Goal: Find specific page/section: Find specific page/section

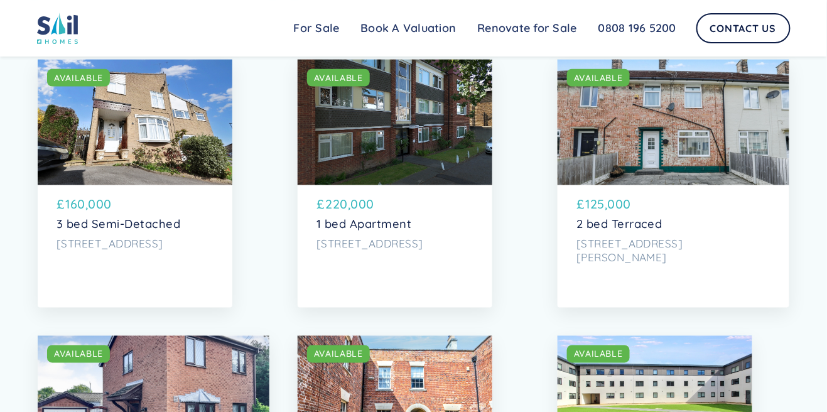
scroll to position [407, 0]
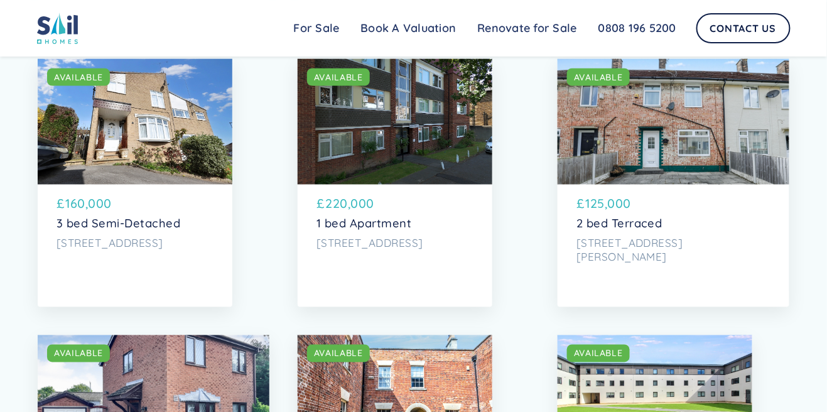
click at [232, 158] on div "SOLD AVAILABLE" at bounding box center [135, 122] width 195 height 126
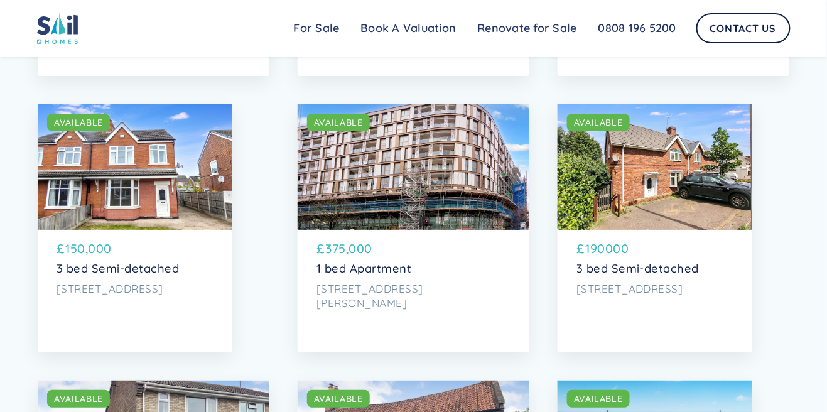
scroll to position [1191, 0]
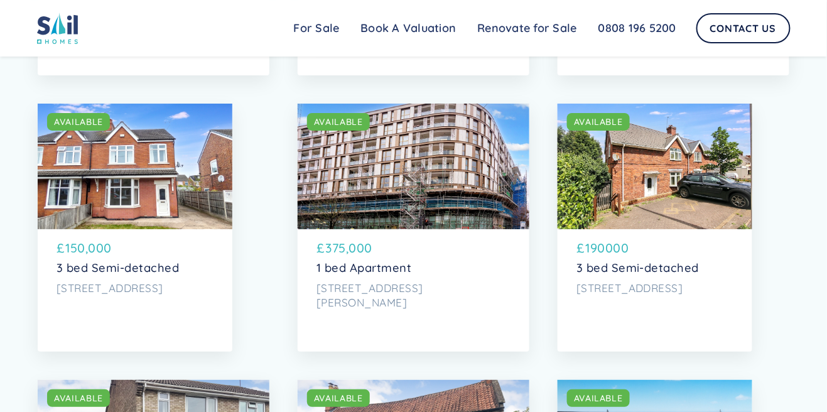
click at [730, 206] on div "SOLD AVAILABLE" at bounding box center [655, 167] width 195 height 126
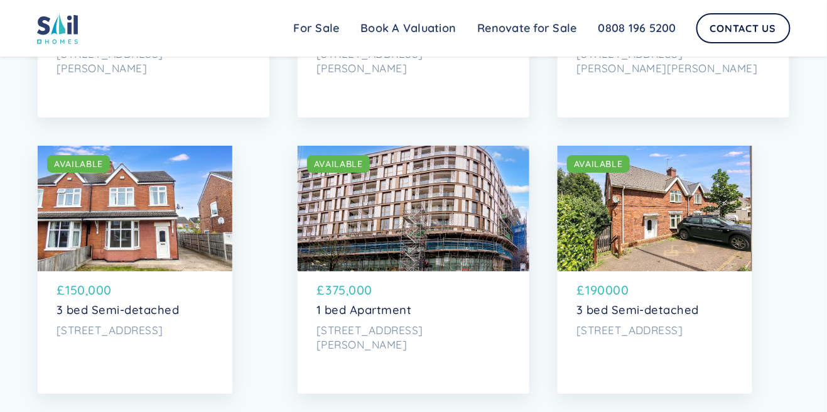
scroll to position [0, 0]
